Goal: Transaction & Acquisition: Purchase product/service

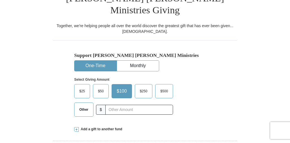
scroll to position [175, 0]
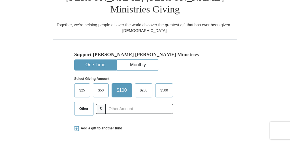
click at [114, 126] on span "Add a gift to another fund" at bounding box center [101, 128] width 44 height 5
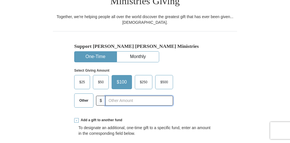
click at [161, 96] on input "text" at bounding box center [139, 101] width 68 height 10
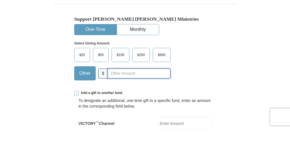
paste input "107.77"
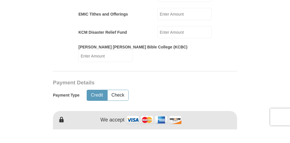
scroll to position [325, 0]
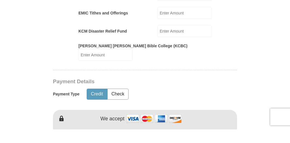
type input "107.77"
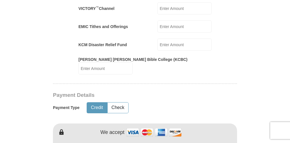
type input "[PERSON_NAME]"
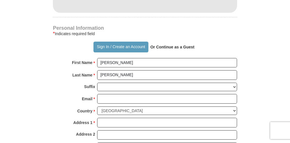
scroll to position [499, 0]
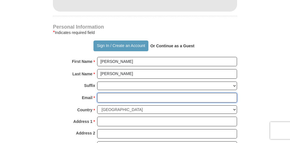
click at [210, 93] on input "Email *" at bounding box center [167, 98] width 140 height 10
type input "[EMAIL_ADDRESS][DOMAIN_NAME]"
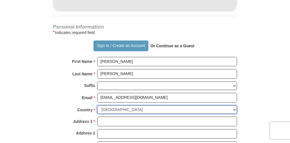
select select "CA"
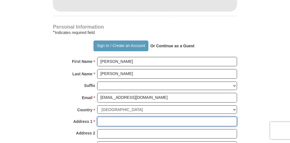
type input "810-131 Regiment Square"
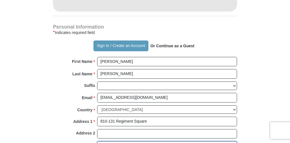
type input "[GEOGRAPHIC_DATA]"
type input "V6B 1X6"
type input "6047046341"
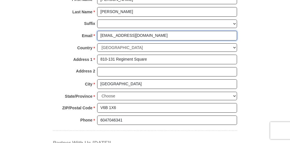
scroll to position [564, 0]
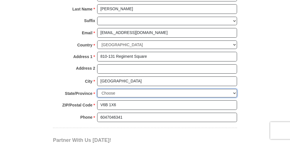
click at [222, 89] on select "Choose [GEOGRAPHIC_DATA] [GEOGRAPHIC_DATA] [GEOGRAPHIC_DATA] [GEOGRAPHIC_DATA] …" at bounding box center [167, 93] width 140 height 9
select select "BC"
click at [97, 89] on select "Choose [GEOGRAPHIC_DATA] [GEOGRAPHIC_DATA] [GEOGRAPHIC_DATA] [GEOGRAPHIC_DATA] …" at bounding box center [167, 93] width 140 height 9
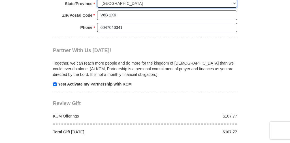
scroll to position [654, 0]
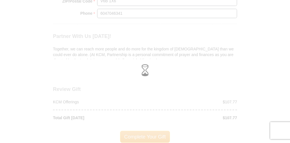
scroll to position [681, 0]
